Goal: Information Seeking & Learning: Learn about a topic

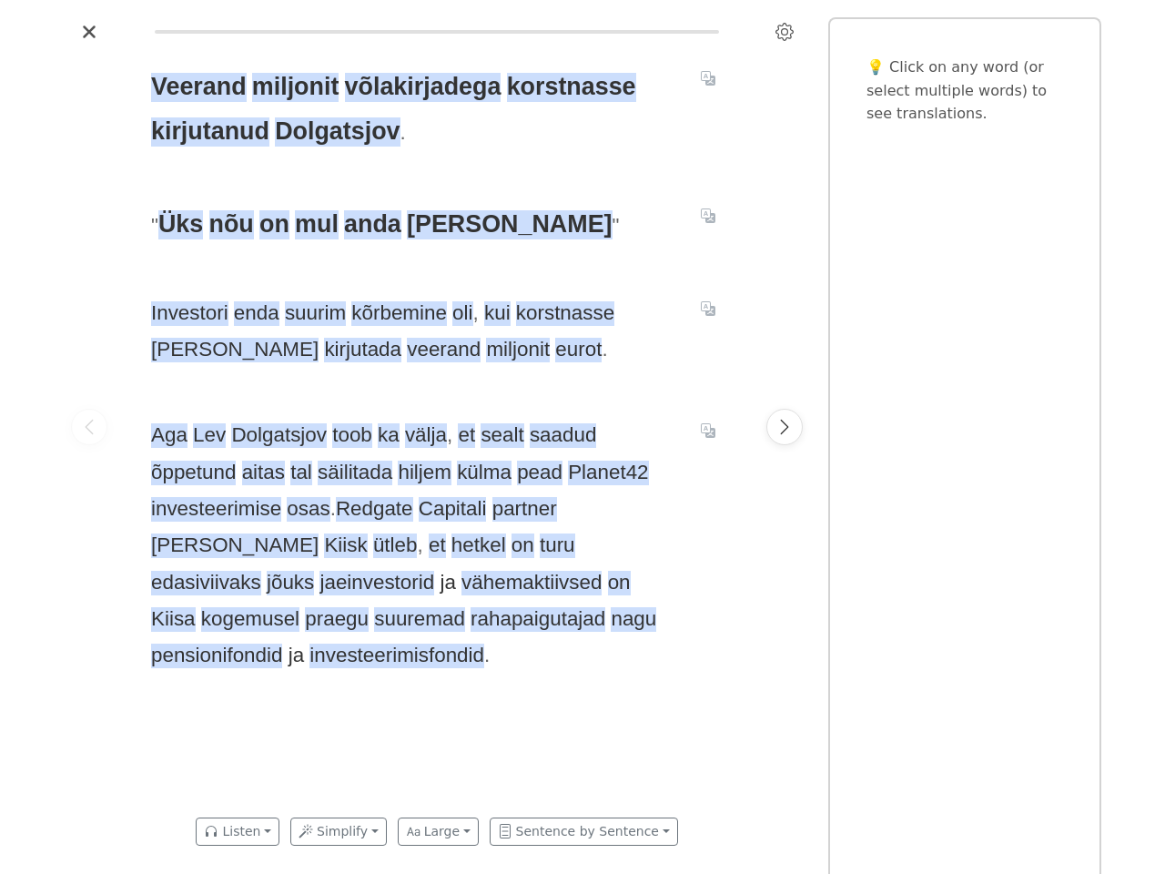
click at [784, 32] on icon "Settings" at bounding box center [784, 32] width 18 height 18
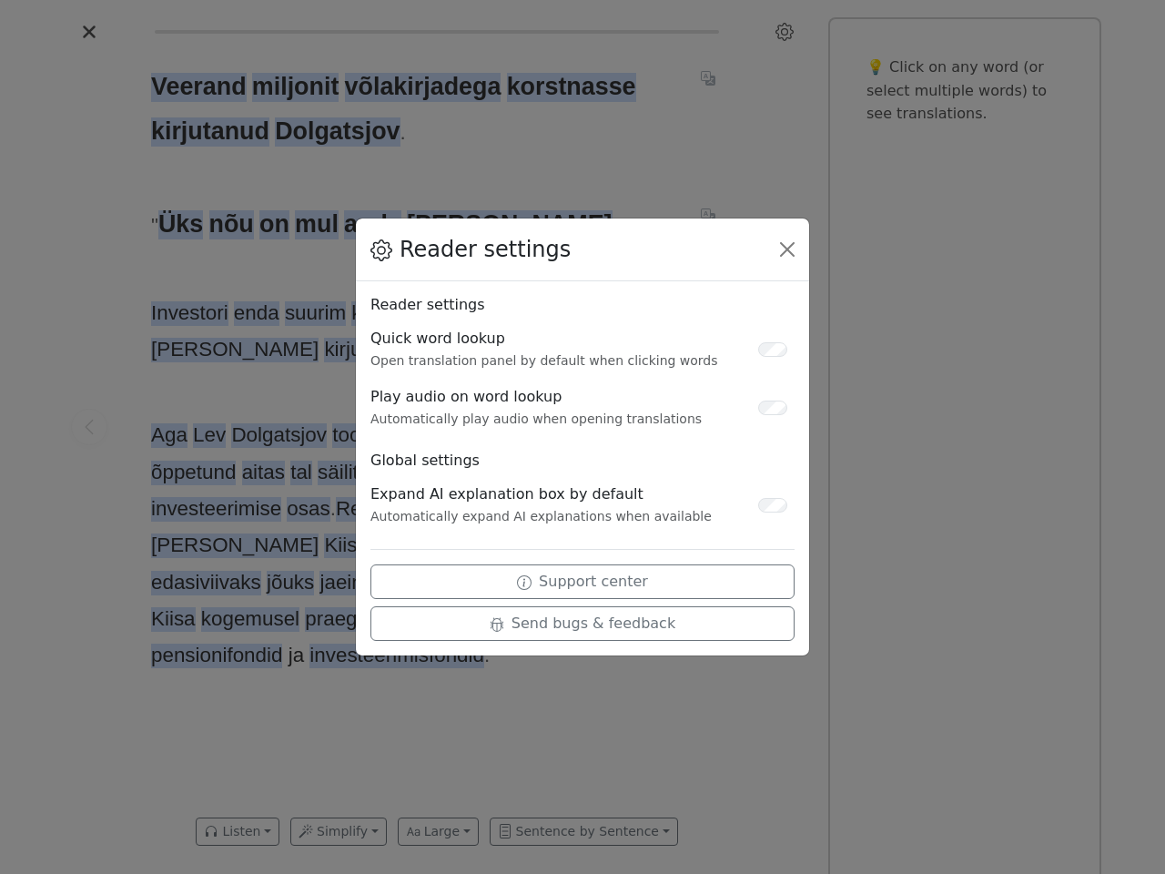
click at [89, 427] on div "Reader settings Reader settings Quick word lookup Open translation panel by def…" at bounding box center [582, 437] width 1165 height 874
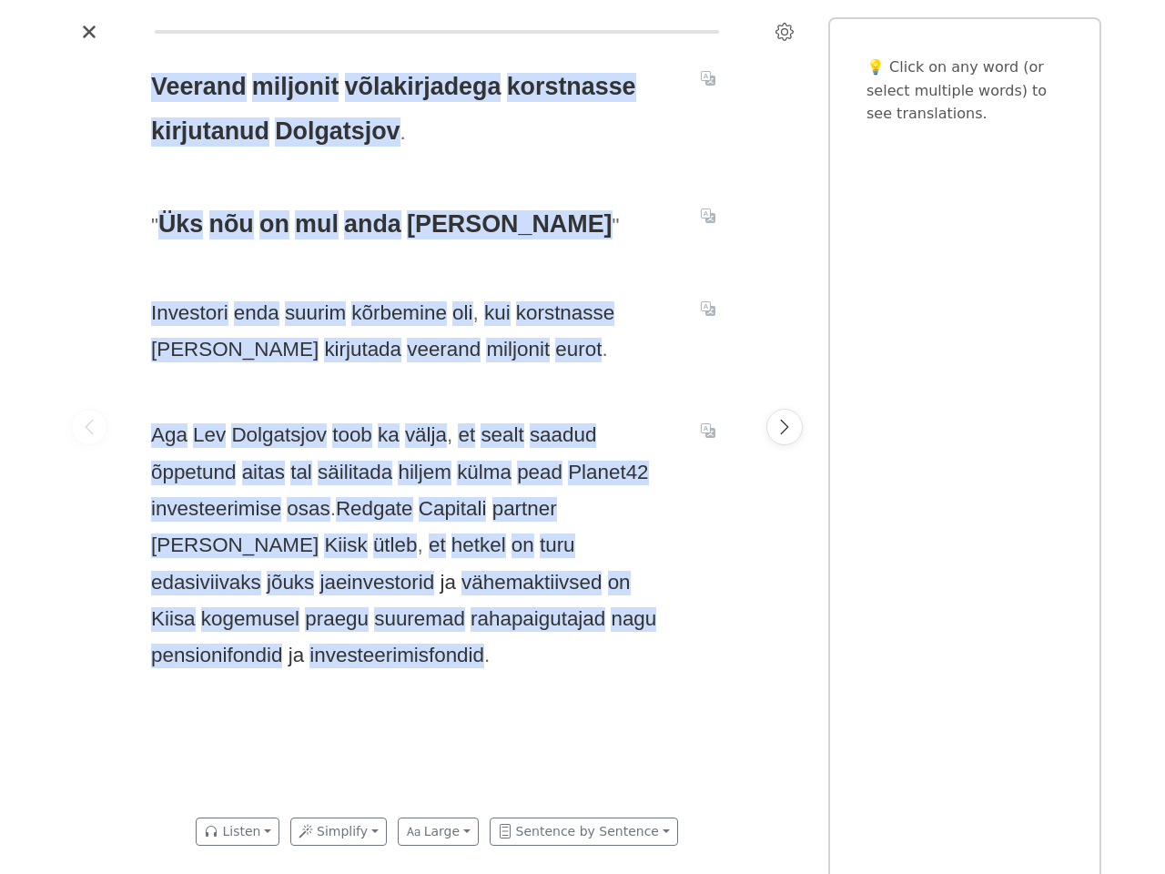
click at [197, 87] on span "Veerand" at bounding box center [199, 87] width 96 height 29
click at [295, 87] on span "miljonit" at bounding box center [295, 87] width 87 height 29
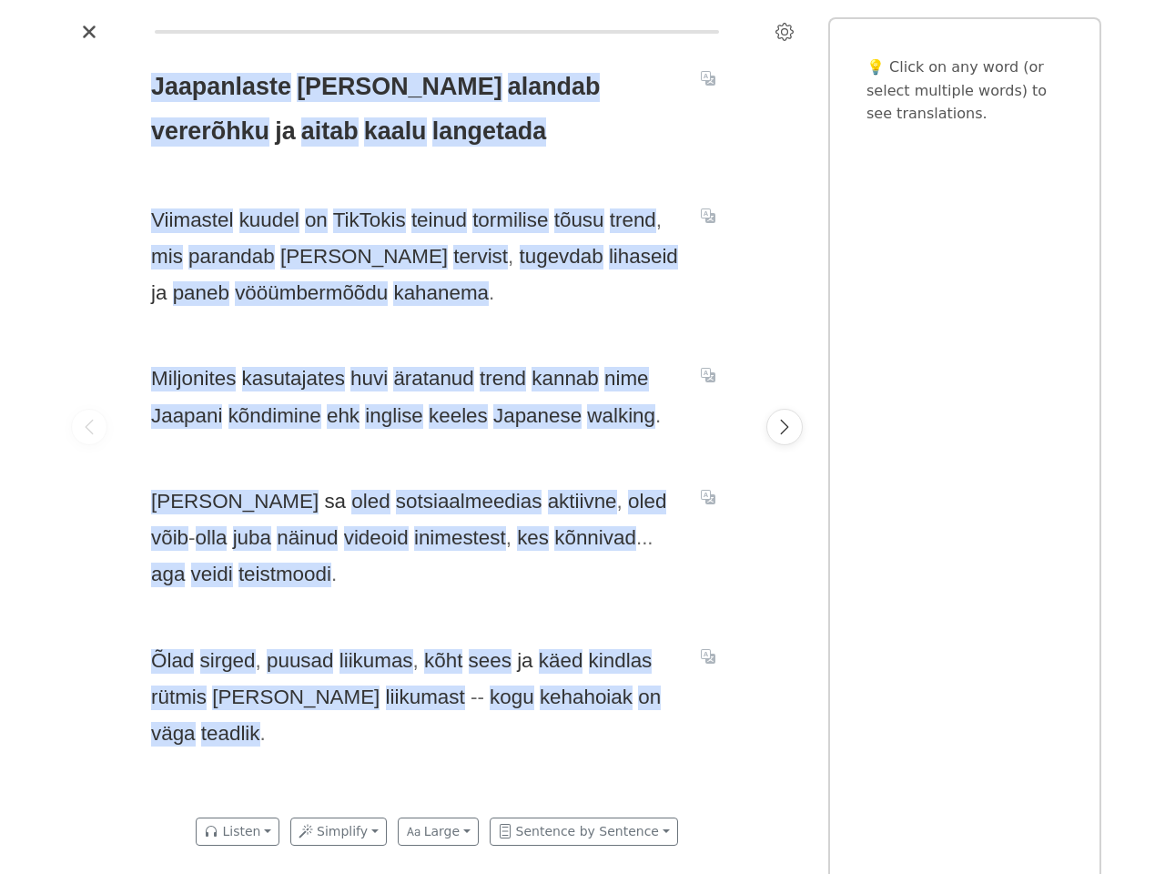
click at [582, 437] on div "Jaapanlaste [PERSON_NAME] alandab vererõhku ja aitab kaalu langetada Viimastel …" at bounding box center [437, 426] width 608 height 760
click at [784, 32] on icon "Settings" at bounding box center [784, 32] width 18 height 18
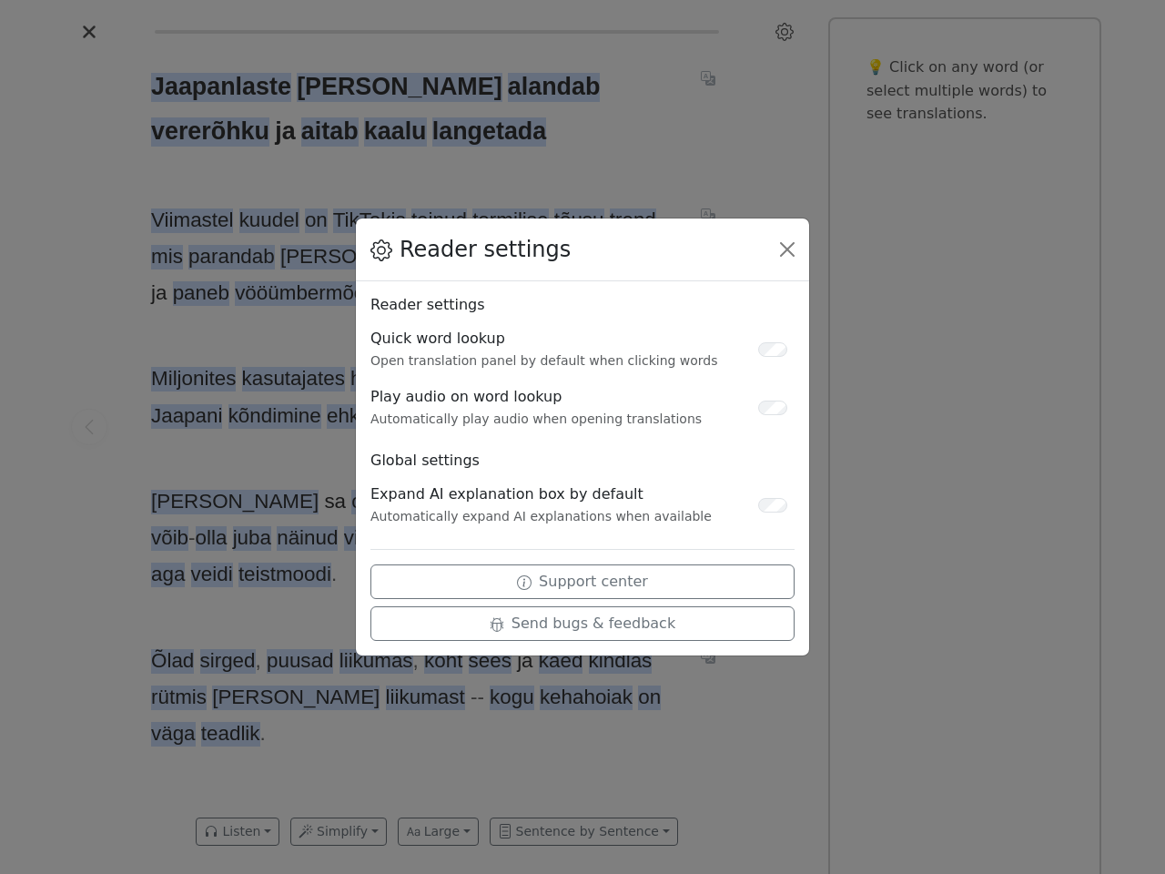
click at [89, 427] on div "Reader settings Reader settings Quick word lookup Open translation panel by def…" at bounding box center [582, 437] width 1165 height 874
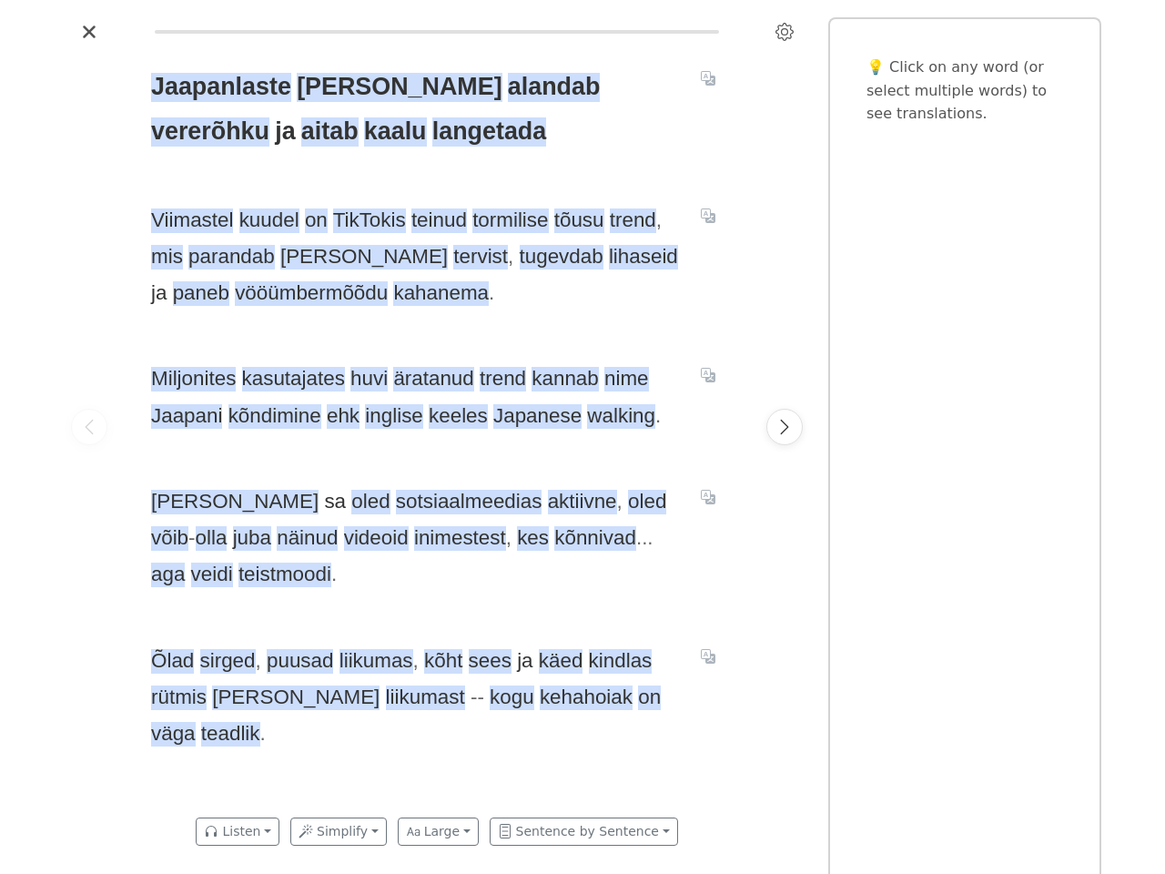
click at [218, 87] on div "Reader settings Reader settings Quick word lookup Open translation panel by def…" at bounding box center [582, 437] width 1165 height 874
